Goal: Information Seeking & Learning: Learn about a topic

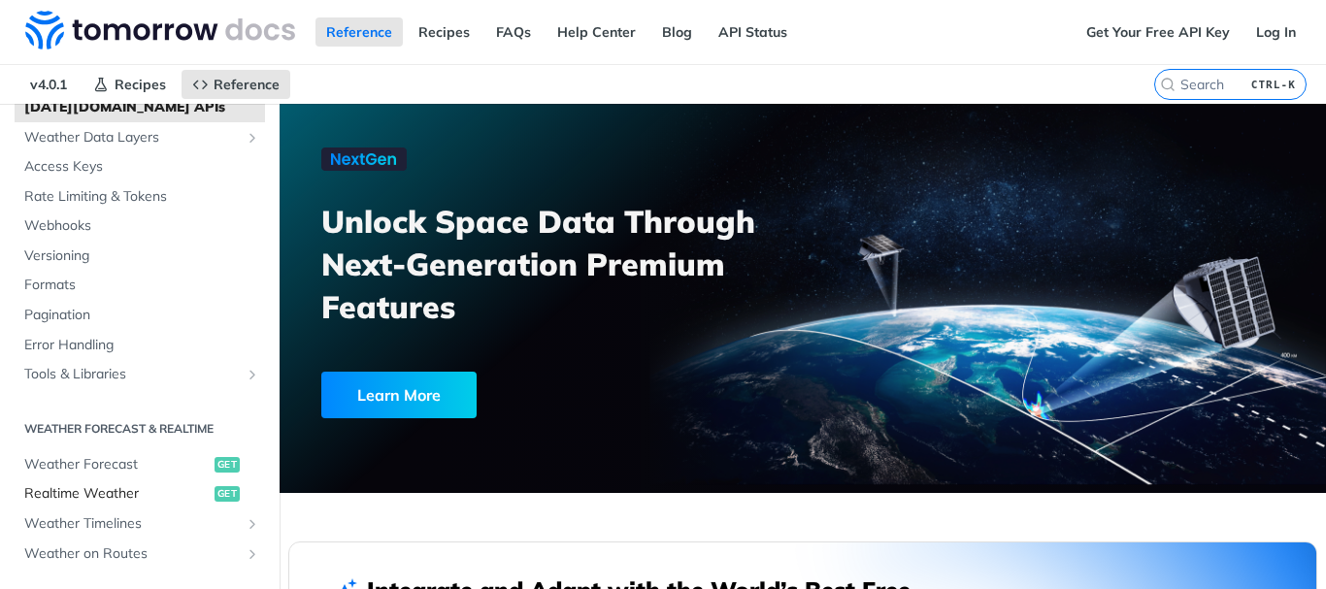
scroll to position [21, 0]
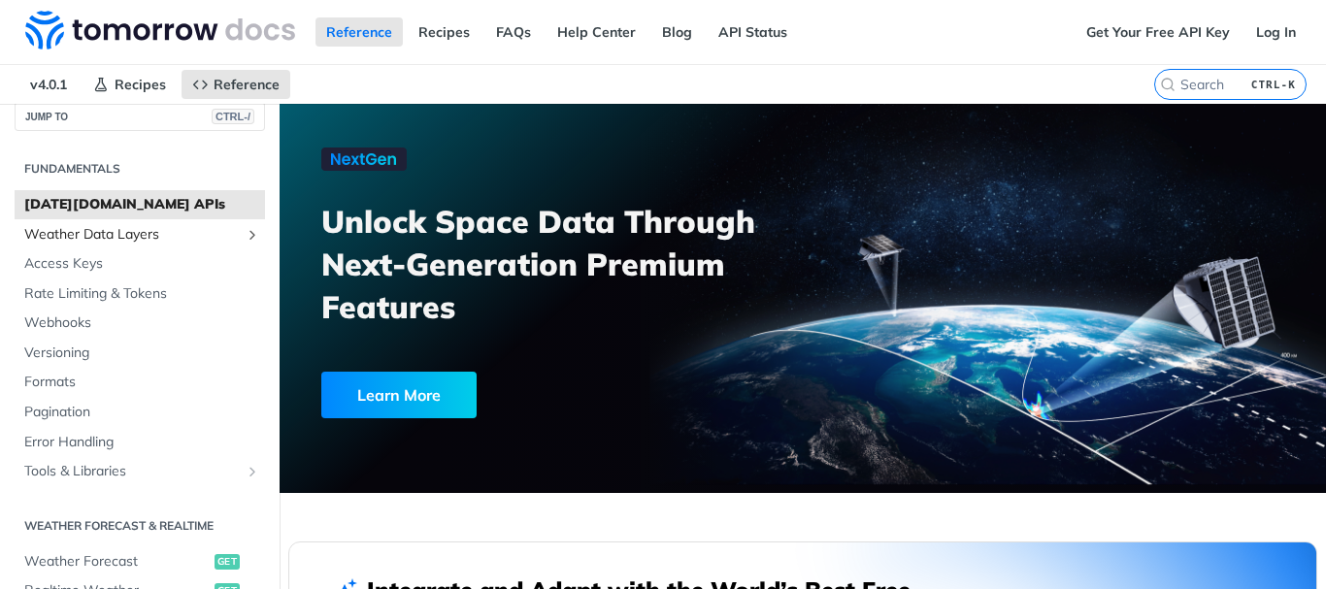
click at [130, 240] on span "Weather Data Layers" at bounding box center [131, 234] width 215 height 19
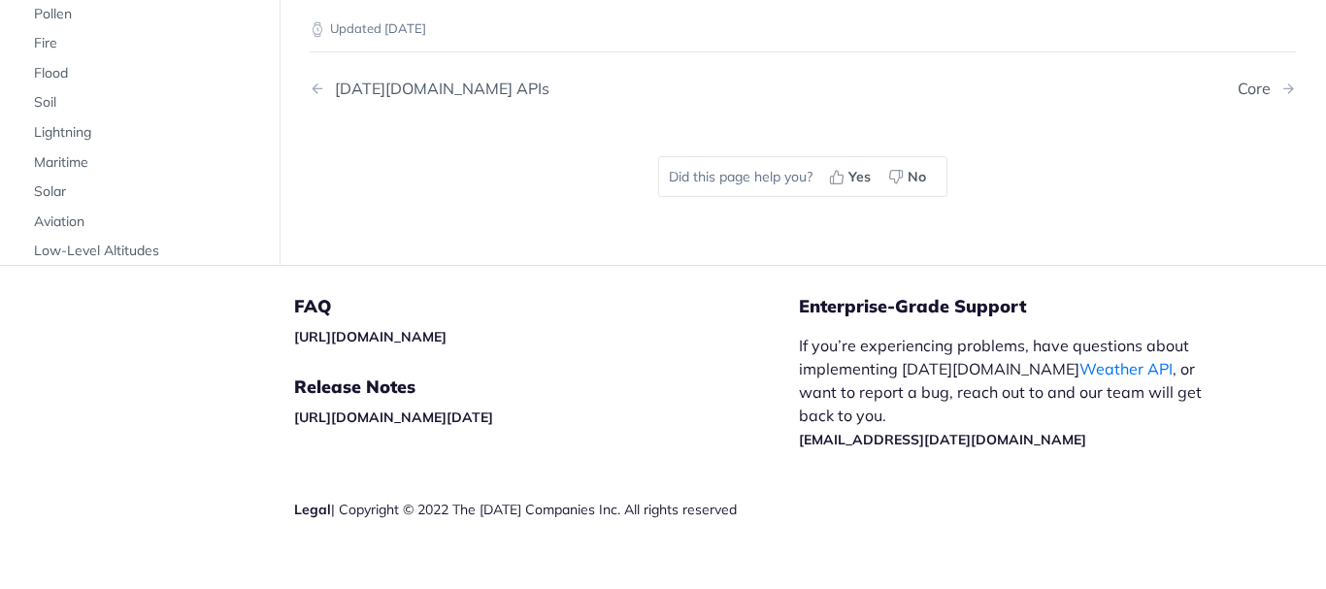
scroll to position [2755, 0]
